Goal: Navigation & Orientation: Find specific page/section

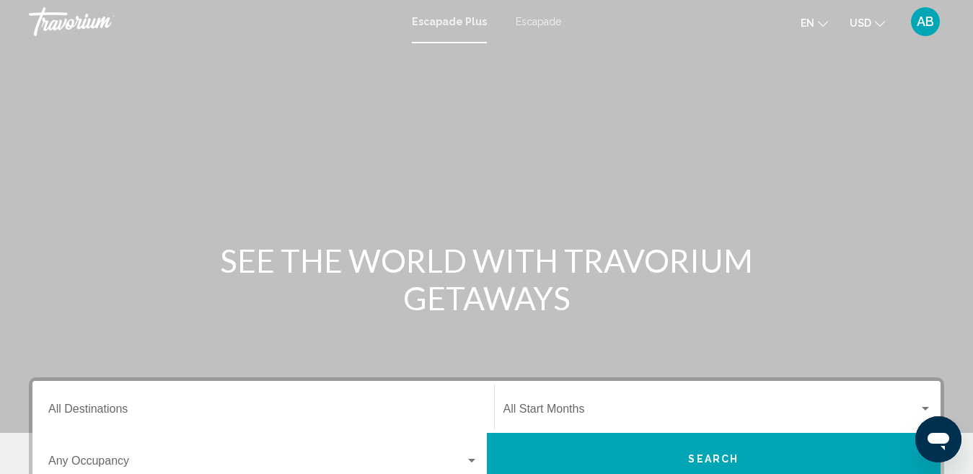
click at [523, 240] on div "Conținut principal" at bounding box center [486, 216] width 973 height 433
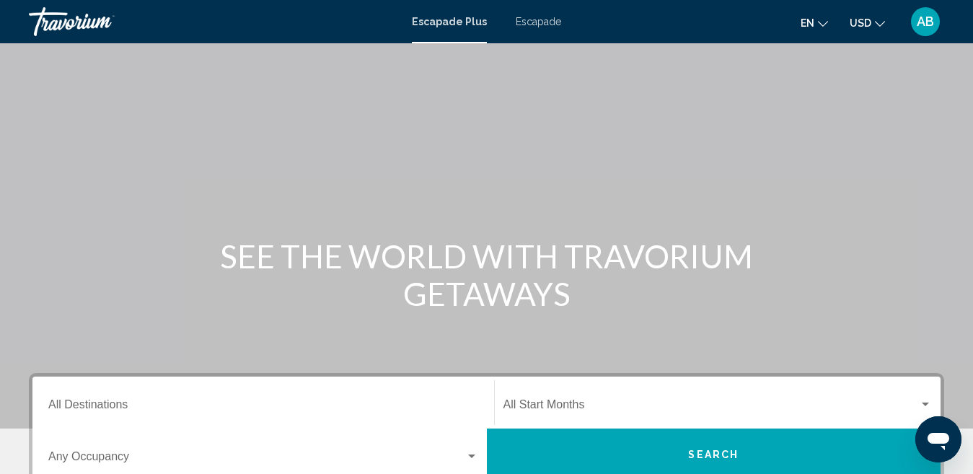
scroll to position [72, 0]
